Goal: Check status: Check status

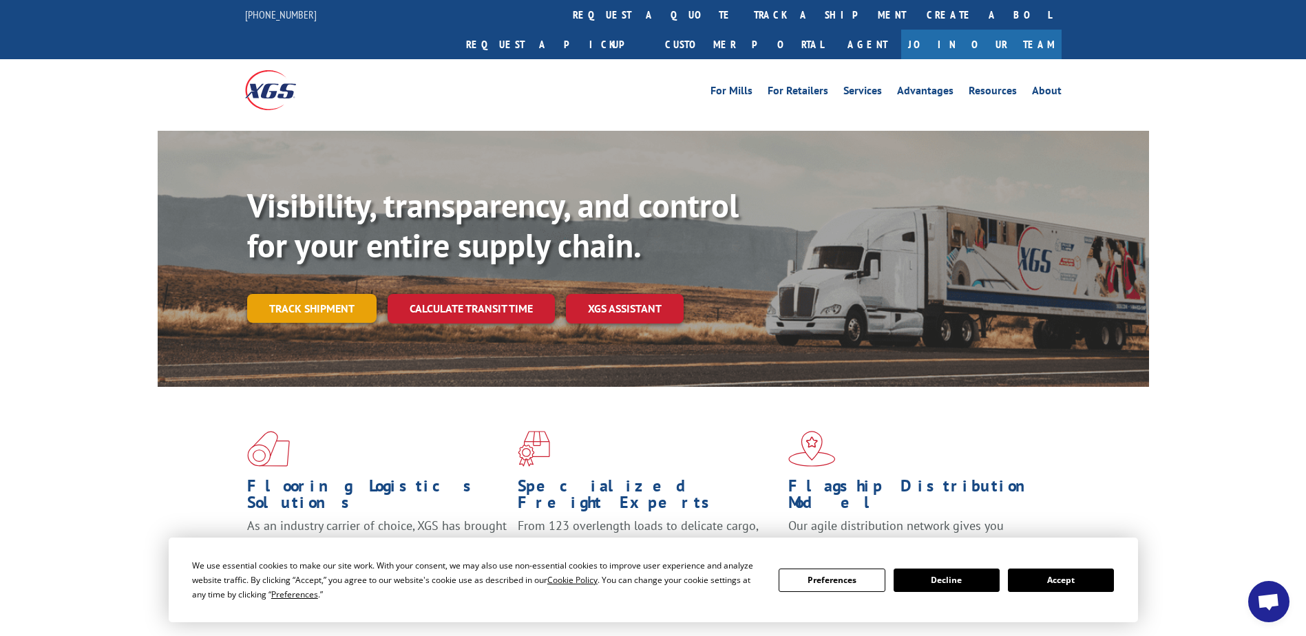
click at [309, 294] on link "Track shipment" at bounding box center [311, 308] width 129 height 29
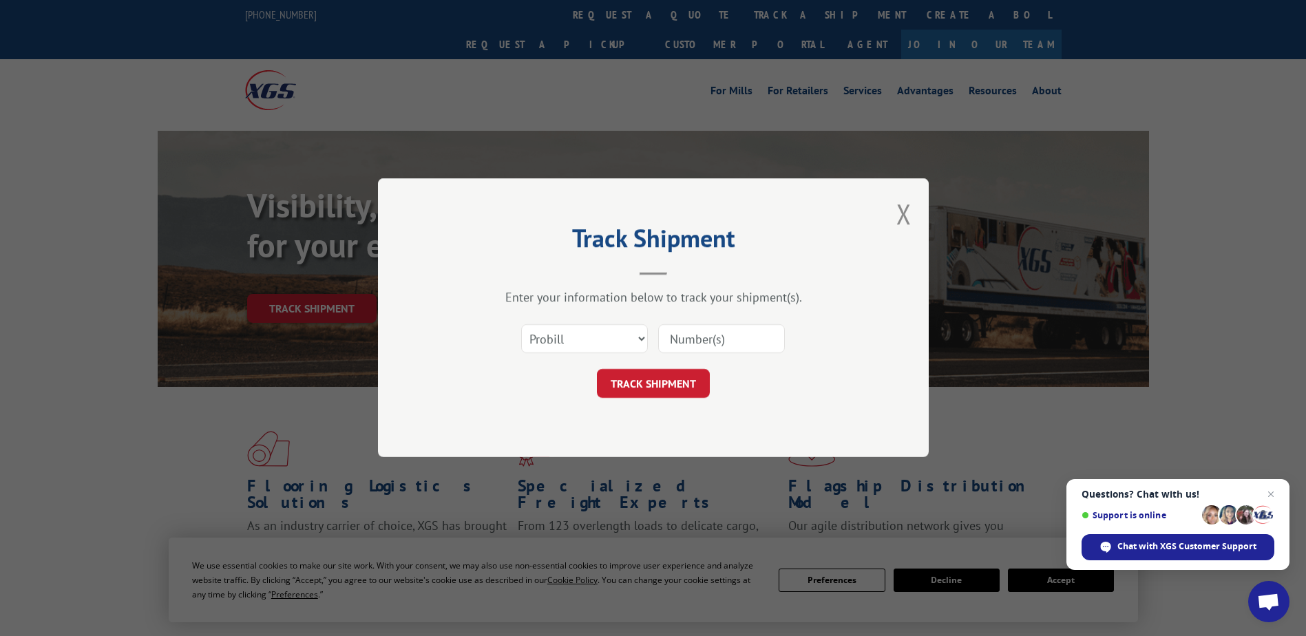
click at [733, 337] on input at bounding box center [721, 339] width 127 height 29
paste input "2845782"
type input "2845782"
click at [633, 379] on button "TRACK SHIPMENT" at bounding box center [653, 384] width 113 height 29
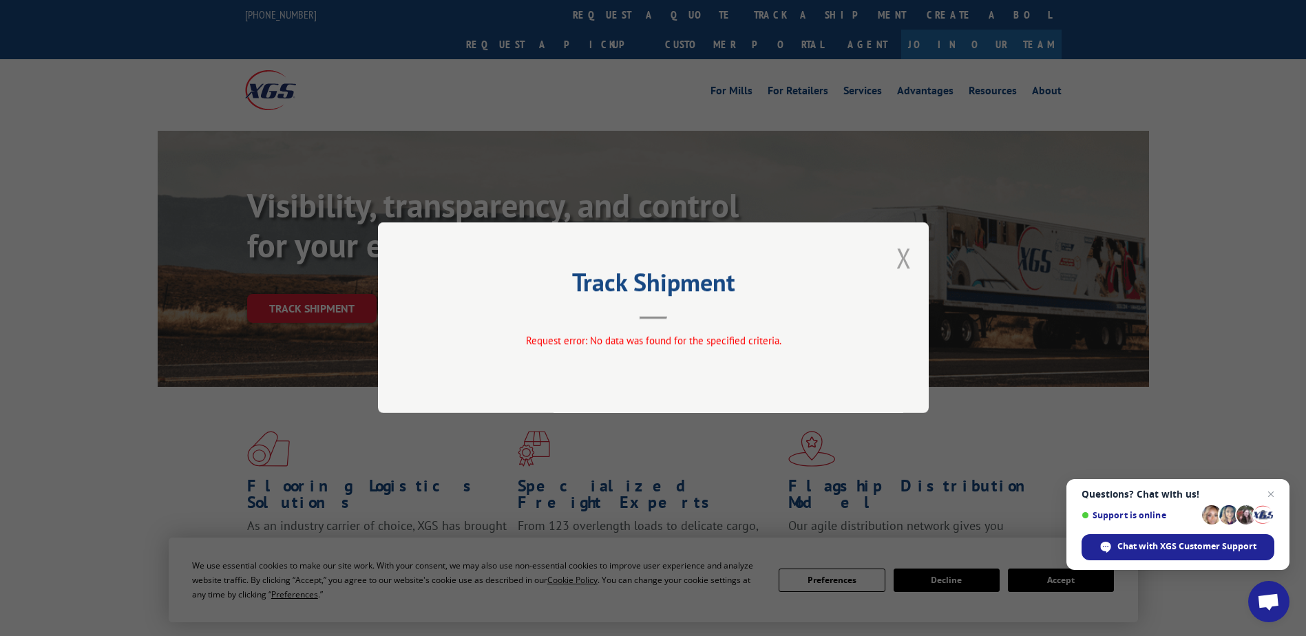
click at [905, 258] on button "Close modal" at bounding box center [904, 258] width 15 height 36
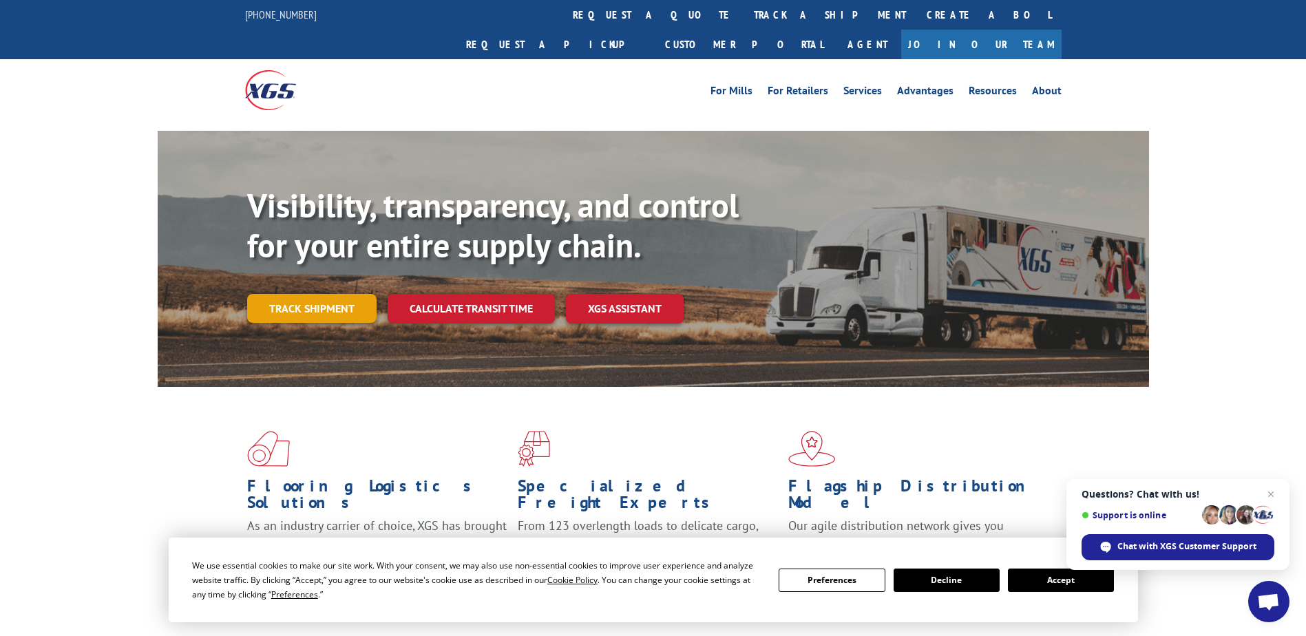
click at [287, 294] on link "Track shipment" at bounding box center [311, 308] width 129 height 29
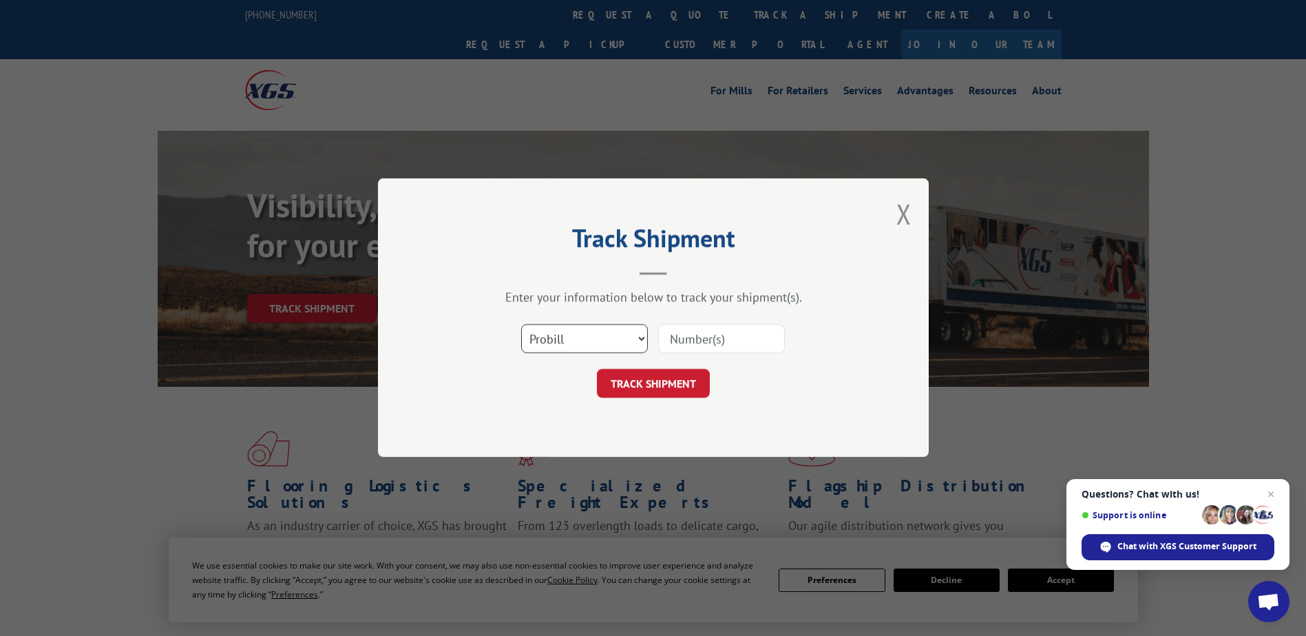
click at [637, 339] on select "Select category... Probill BOL PO" at bounding box center [584, 339] width 127 height 29
select select "bol"
click at [521, 325] on select "Select category... Probill BOL PO" at bounding box center [584, 339] width 127 height 29
click at [708, 340] on input at bounding box center [721, 339] width 127 height 29
paste input "2845782"
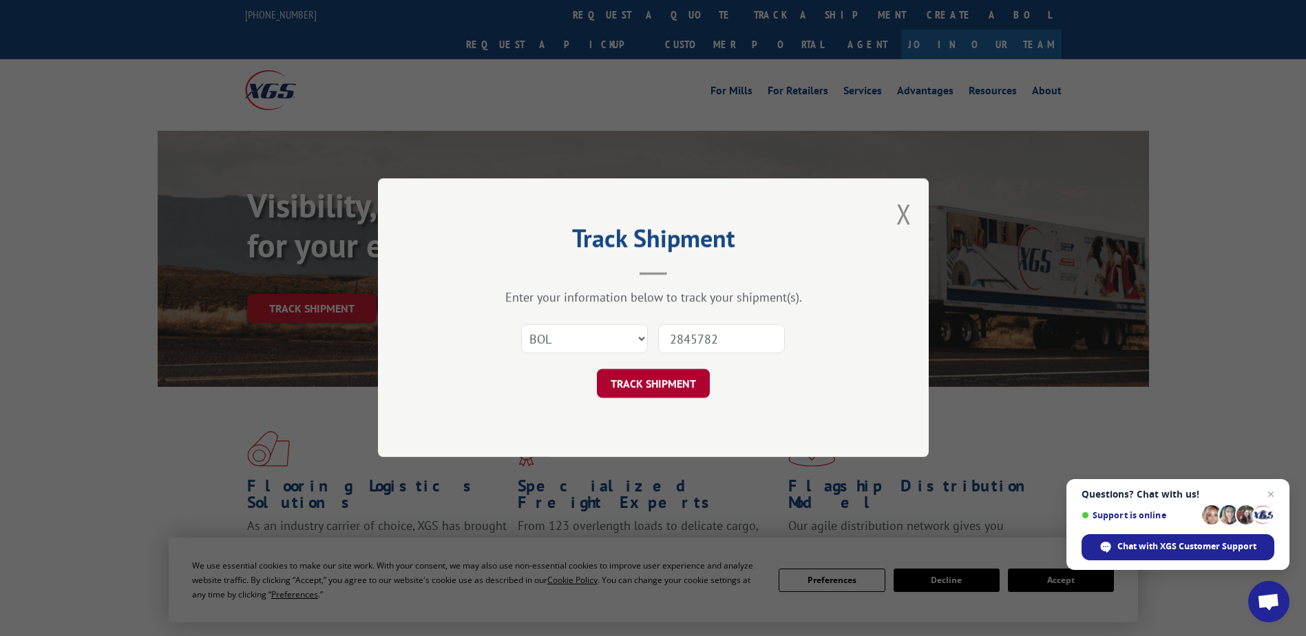
type input "2845782"
click at [675, 379] on button "TRACK SHIPMENT" at bounding box center [653, 384] width 113 height 29
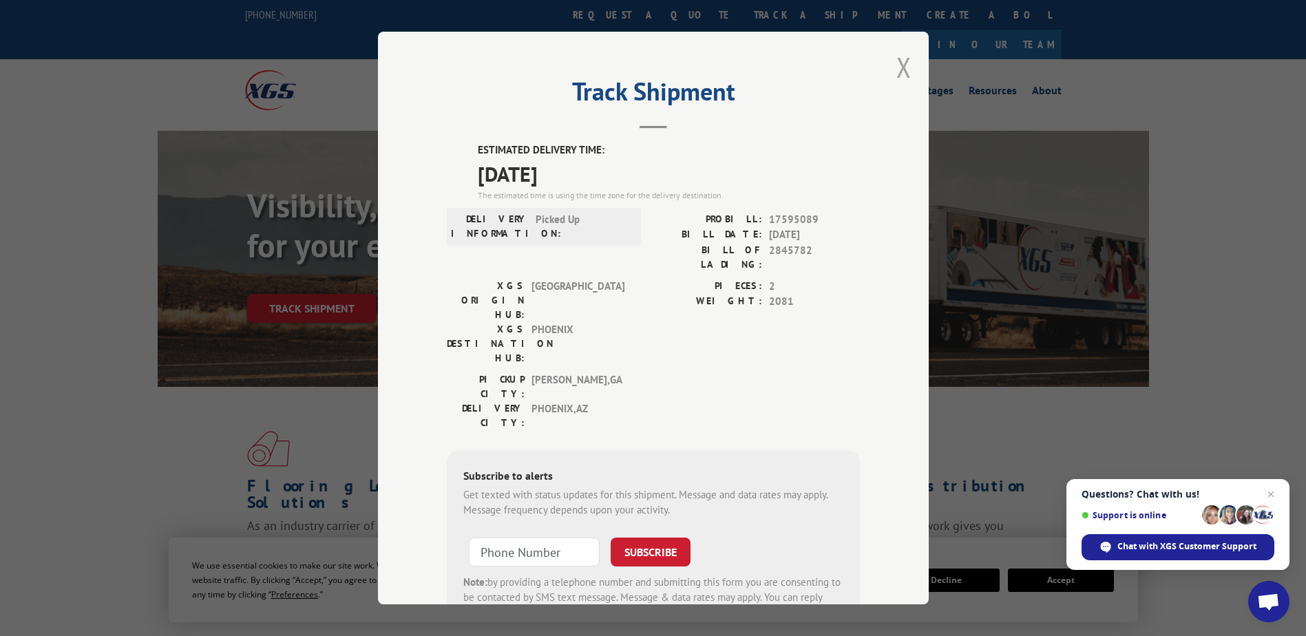
click at [897, 67] on button "Close modal" at bounding box center [904, 67] width 15 height 36
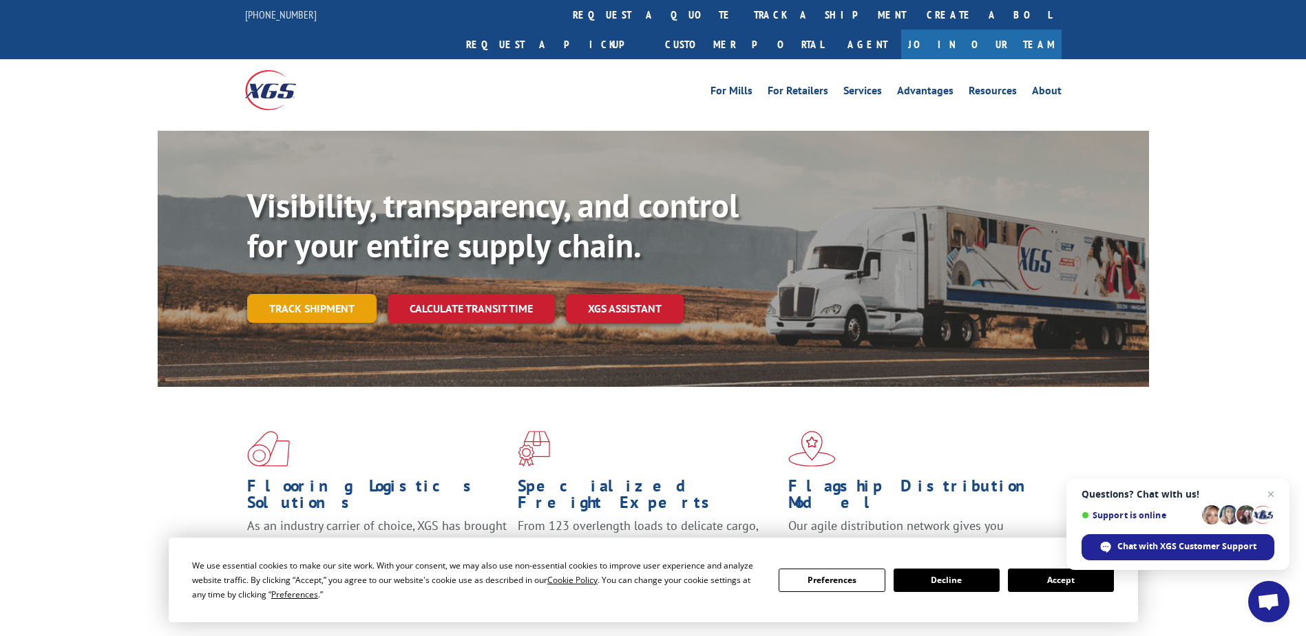
click at [317, 294] on link "Track shipment" at bounding box center [311, 308] width 129 height 29
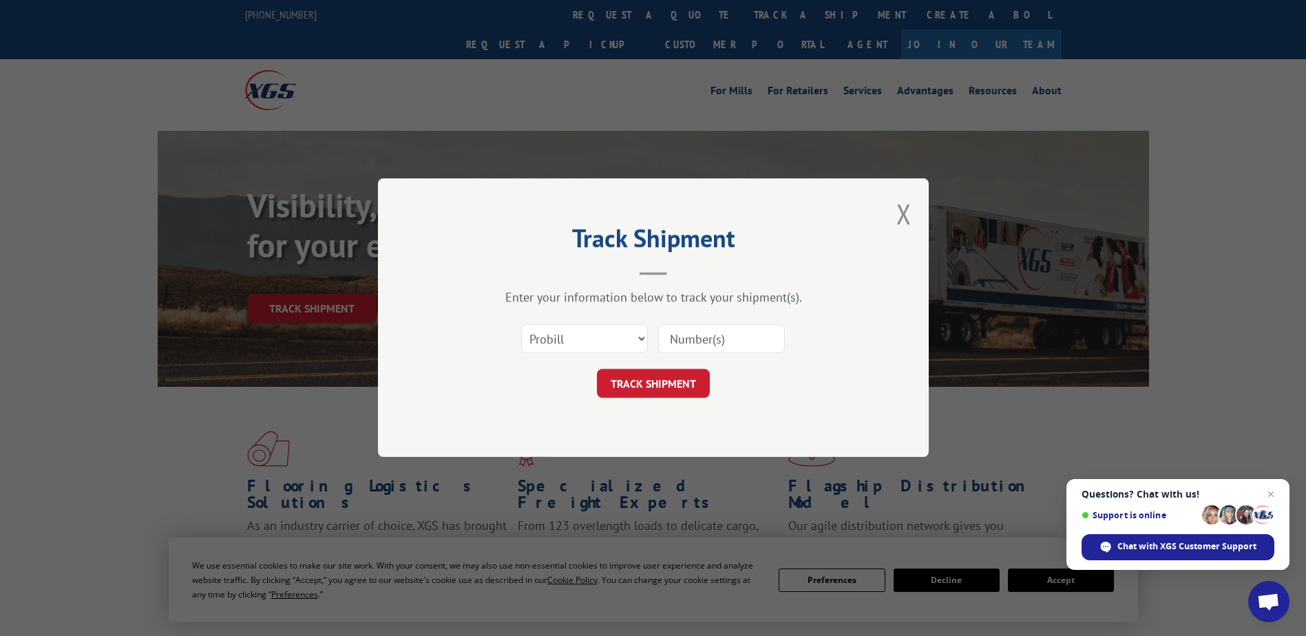
click at [649, 343] on div "Select category... Probill BOL PO" at bounding box center [653, 339] width 413 height 45
drag, startPoint x: 629, startPoint y: 345, endPoint x: 616, endPoint y: 350, distance: 13.9
click at [629, 345] on select "Select category... Probill BOL PO" at bounding box center [584, 339] width 127 height 29
select select "bol"
click at [521, 325] on select "Select category... Probill BOL PO" at bounding box center [584, 339] width 127 height 29
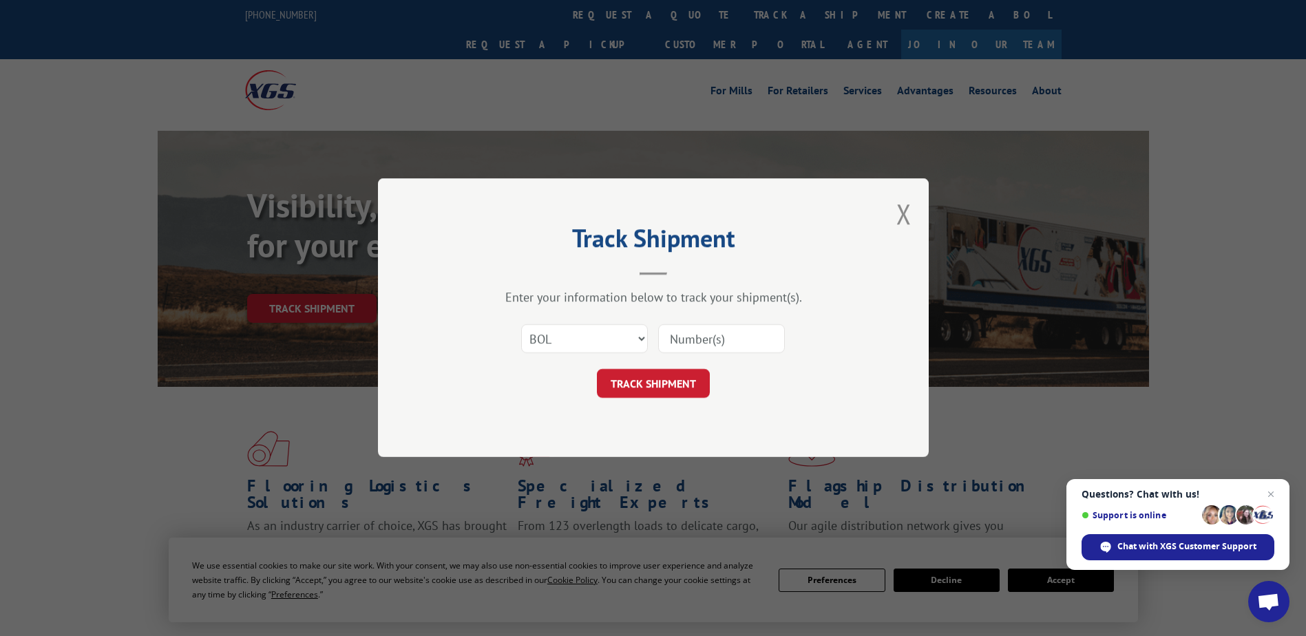
click at [681, 342] on input at bounding box center [721, 339] width 127 height 29
paste input "2846088"
type input "2846088"
click at [662, 384] on button "TRACK SHIPMENT" at bounding box center [653, 384] width 113 height 29
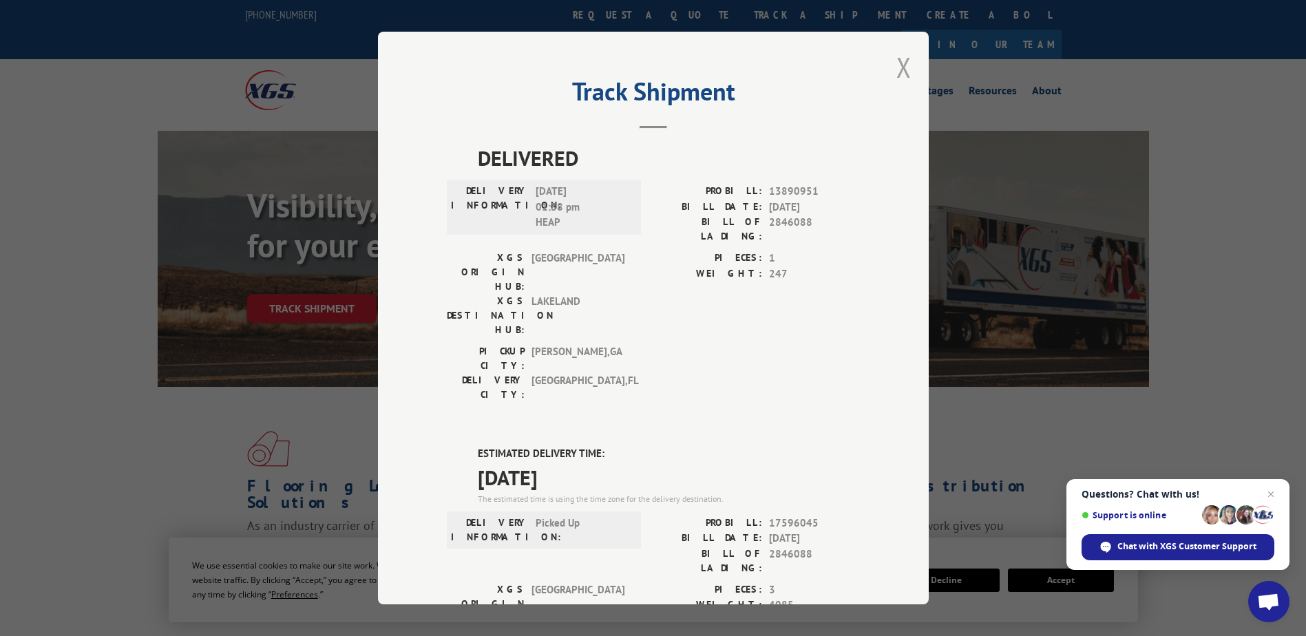
click at [899, 65] on button "Close modal" at bounding box center [904, 67] width 15 height 36
